Goal: Transaction & Acquisition: Purchase product/service

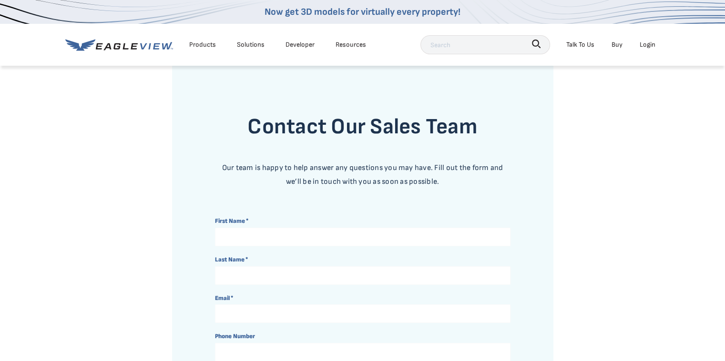
click at [650, 45] on div "Login" at bounding box center [647, 45] width 16 height 12
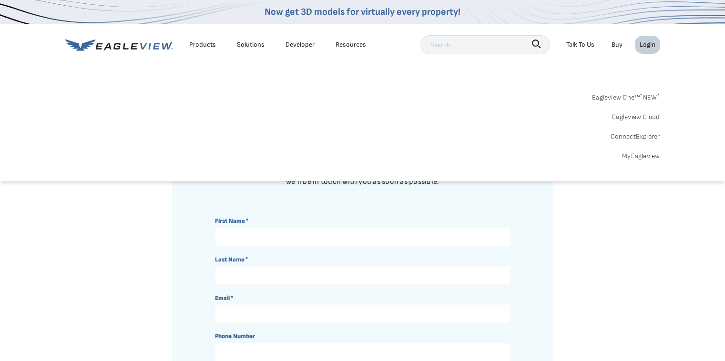
click at [637, 151] on link "MyEagleview" at bounding box center [641, 156] width 38 height 12
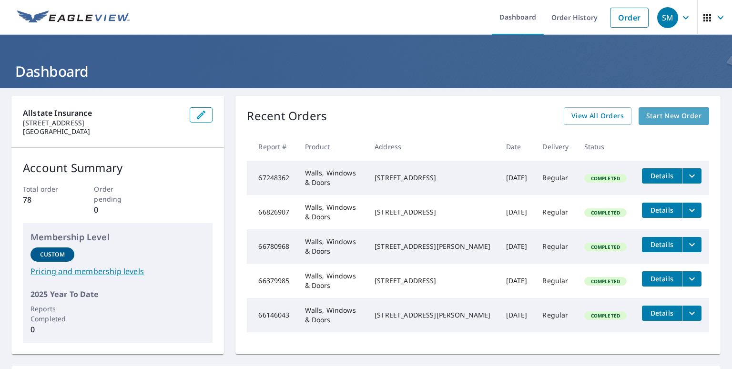
click at [661, 116] on span "Start New Order" at bounding box center [673, 116] width 55 height 12
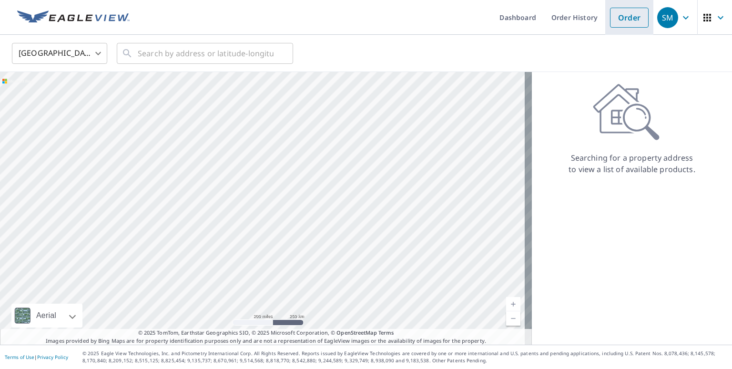
click at [632, 25] on link "Order" at bounding box center [629, 18] width 39 height 20
click at [252, 54] on input "text" at bounding box center [206, 53] width 136 height 27
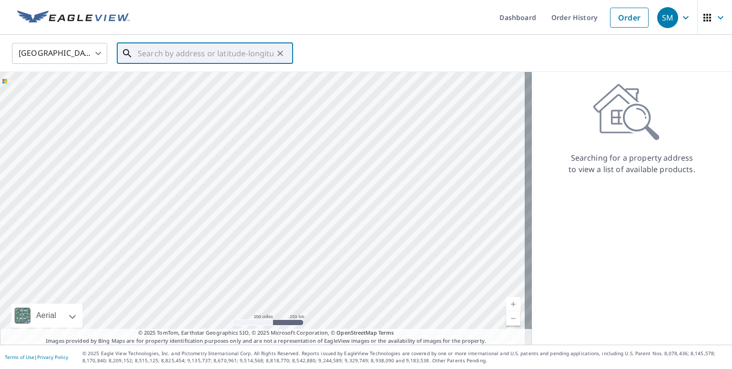
paste input "712 [PERSON_NAME]"
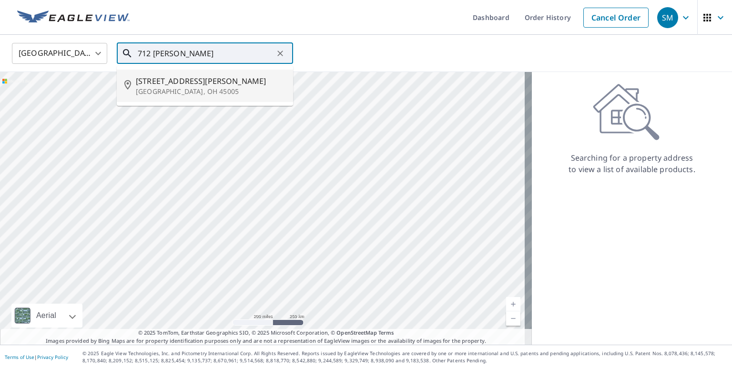
click at [192, 98] on li "[STREET_ADDRESS][PERSON_NAME]" at bounding box center [205, 86] width 176 height 32
type input "[STREET_ADDRESS][PERSON_NAME]"
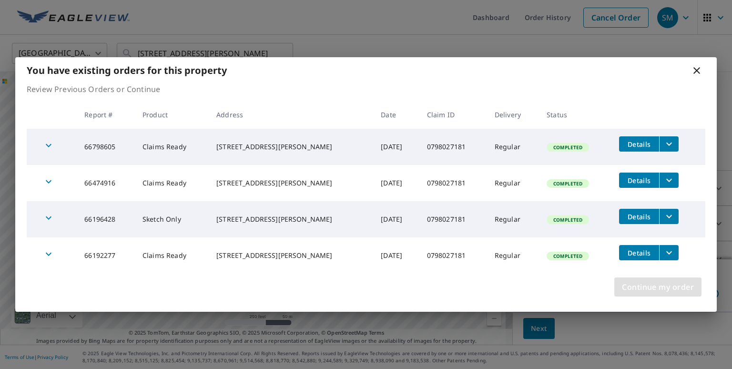
click at [666, 288] on span "Continue my order" at bounding box center [658, 286] width 72 height 13
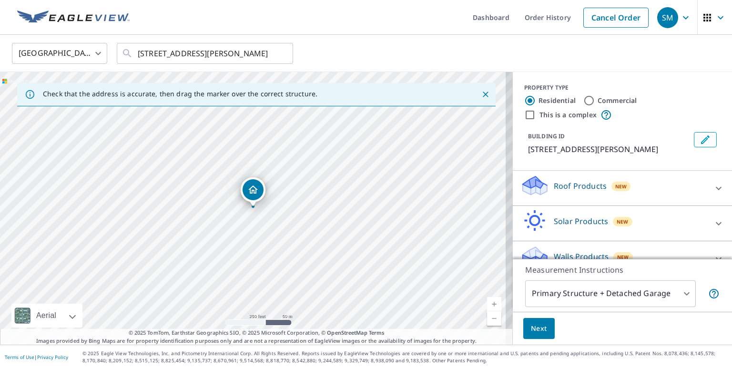
scroll to position [17, 0]
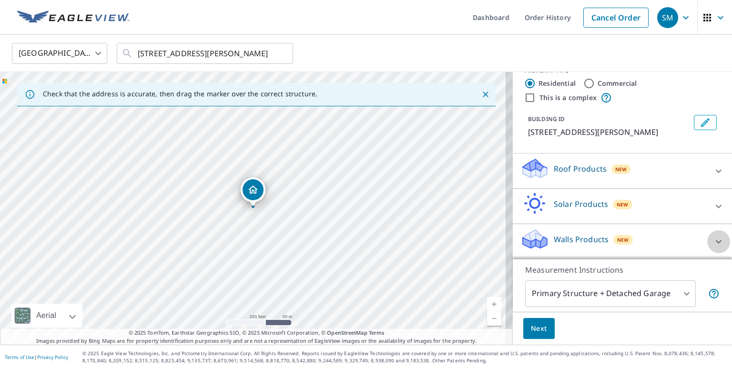
click at [713, 241] on icon at bounding box center [718, 241] width 11 height 11
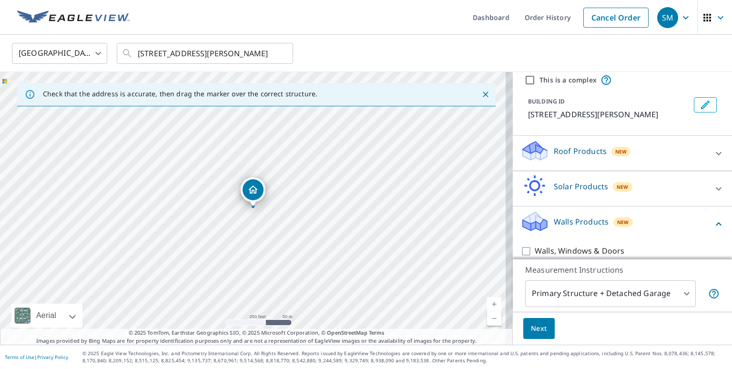
scroll to position [44, 0]
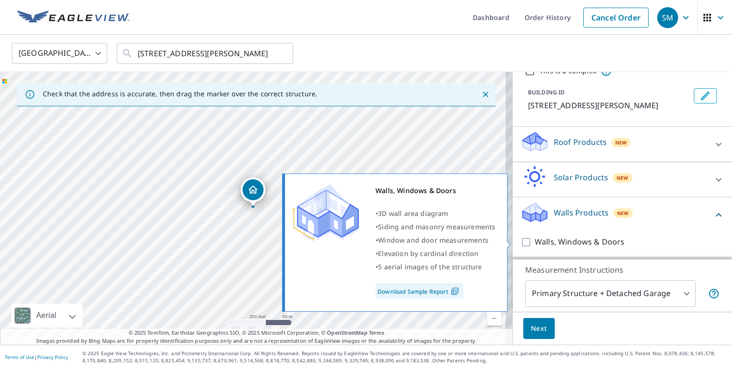
click at [525, 243] on input "Walls, Windows & Doors" at bounding box center [527, 241] width 14 height 11
checkbox input "true"
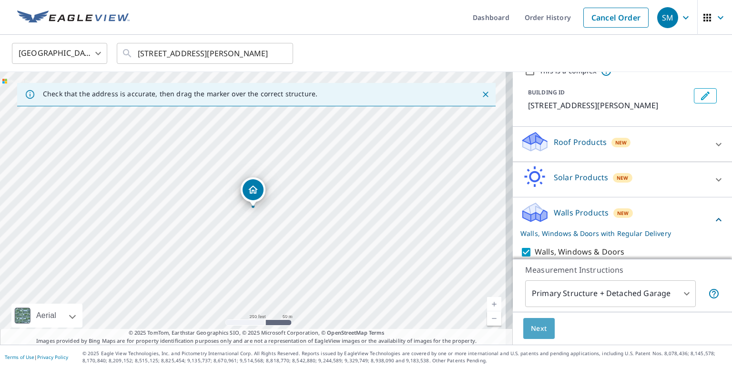
click at [544, 327] on button "Next" at bounding box center [538, 328] width 31 height 21
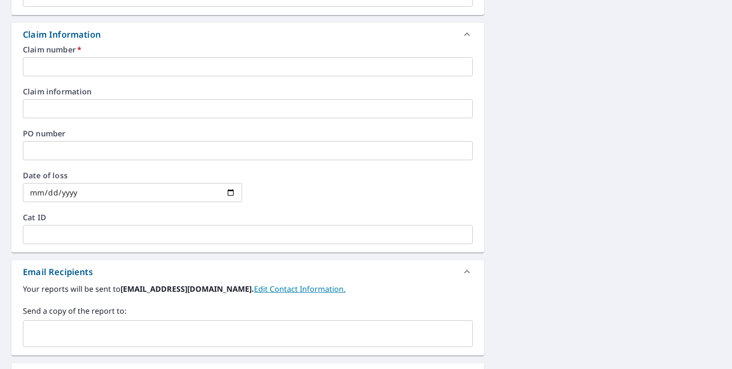
scroll to position [334, 0]
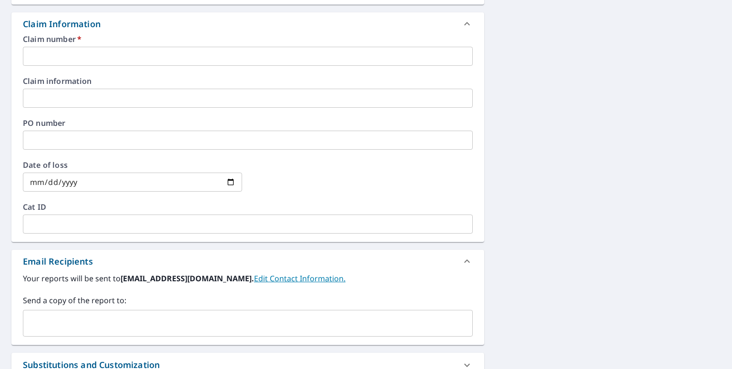
click at [57, 59] on input "text" at bounding box center [248, 56] width 450 height 19
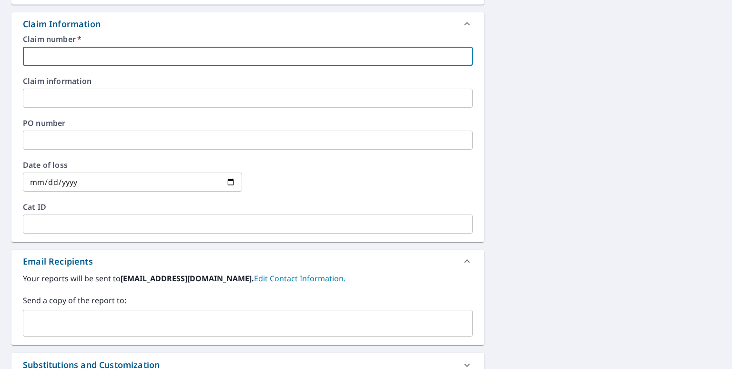
paste input "712 [PERSON_NAME]"
drag, startPoint x: 108, startPoint y: 53, endPoint x: 46, endPoint y: 51, distance: 62.4
click at [46, 51] on input "712 [PERSON_NAME]" at bounding box center [248, 56] width 450 height 19
paste input "0798027181"
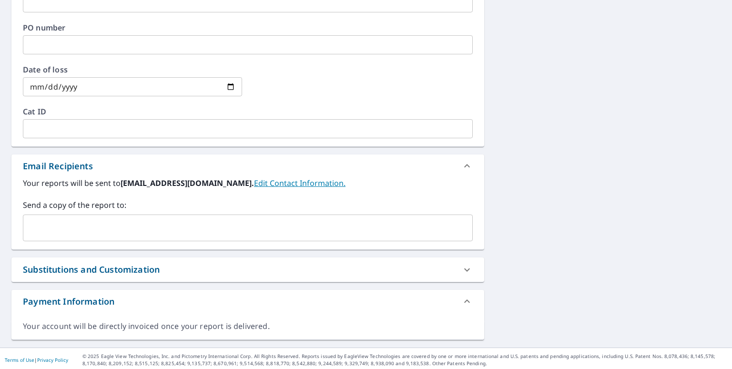
scroll to position [431, 0]
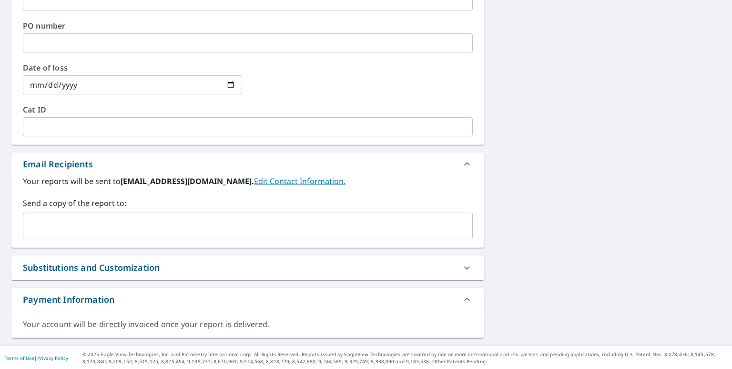
click at [65, 237] on div "​" at bounding box center [248, 225] width 450 height 27
type input "0798027181"
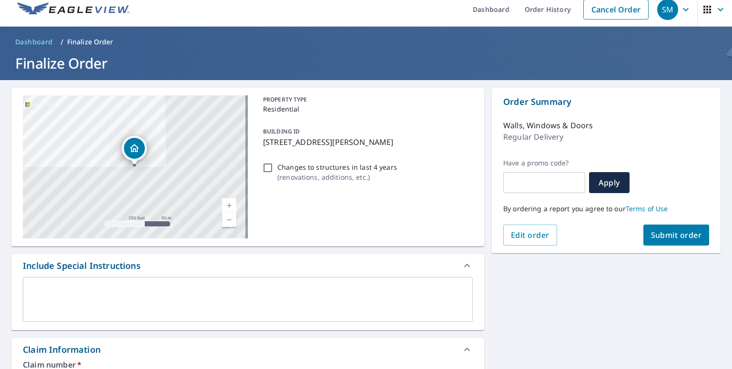
scroll to position [0, 0]
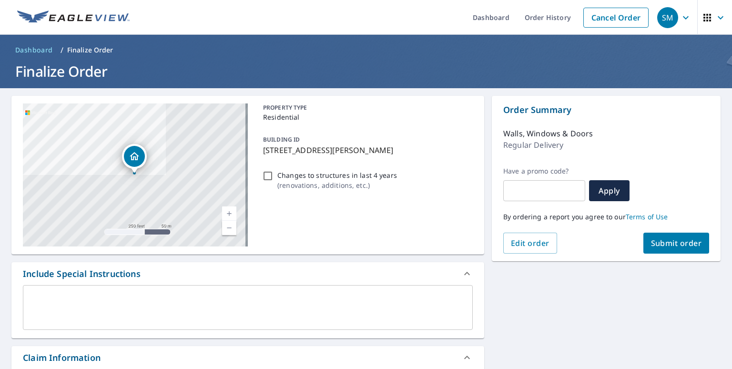
type input "[PERSON_NAME][EMAIL_ADDRESS][PERSON_NAME][DOMAIN_NAME]"
click at [666, 243] on span "Submit order" at bounding box center [676, 243] width 51 height 10
